Goal: Information Seeking & Learning: Learn about a topic

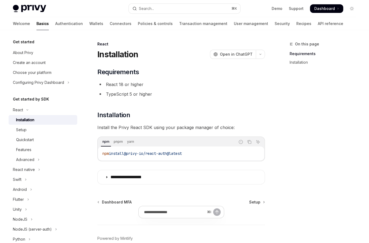
scroll to position [28, 0]
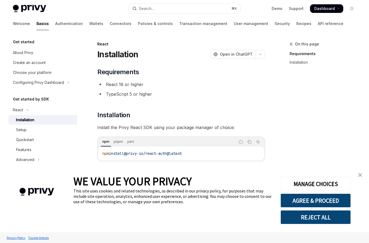
scroll to position [28, 0]
click at [323, 8] on span "Dashboard" at bounding box center [324, 8] width 21 height 5
click at [330, 5] on span at bounding box center [326, 8] width 33 height 9
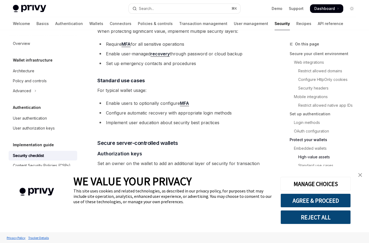
scroll to position [823, 0]
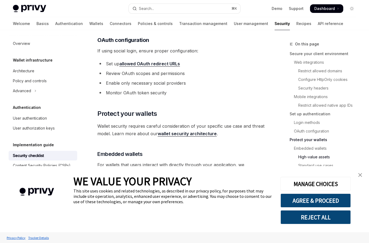
type textarea "*"
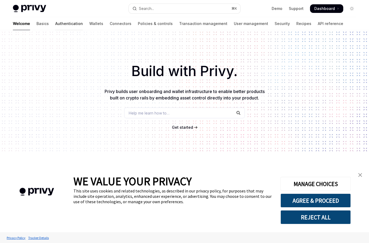
click at [55, 24] on link "Authentication" at bounding box center [69, 23] width 28 height 13
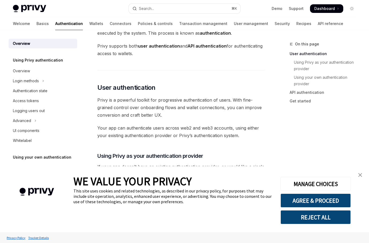
scroll to position [24, 0]
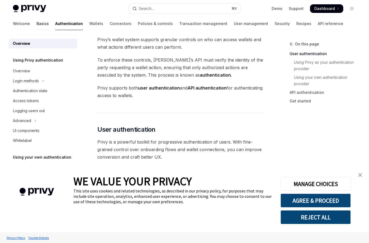
click at [36, 23] on link "Basics" at bounding box center [42, 23] width 12 height 13
type textarea "*"
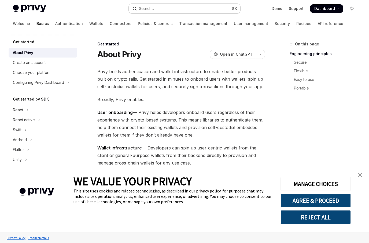
click at [160, 4] on button "Search... ⌘ K" at bounding box center [185, 9] width 112 height 10
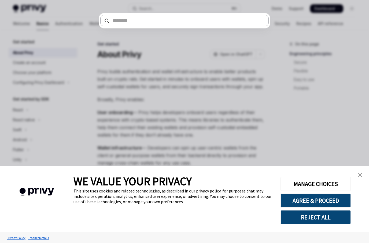
click at [161, 25] on input "text" at bounding box center [185, 21] width 168 height 12
type input "*"
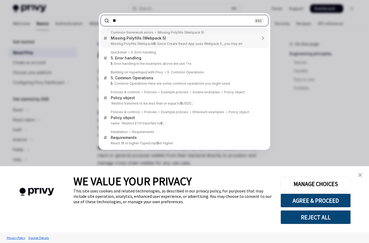
type input "***"
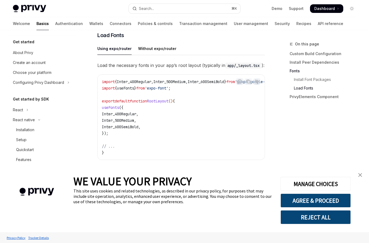
scroll to position [222, 0]
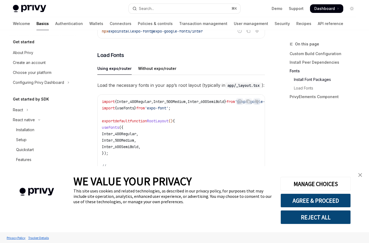
click at [30, 40] on h5 "Get started" at bounding box center [23, 42] width 21 height 6
click at [29, 11] on img at bounding box center [29, 9] width 33 height 8
type textarea "*"
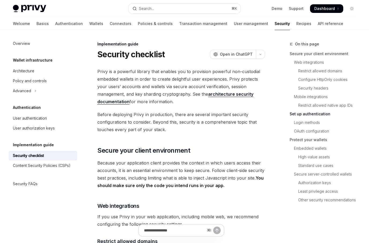
scroll to position [504, 0]
